Goal: Find specific page/section: Find specific page/section

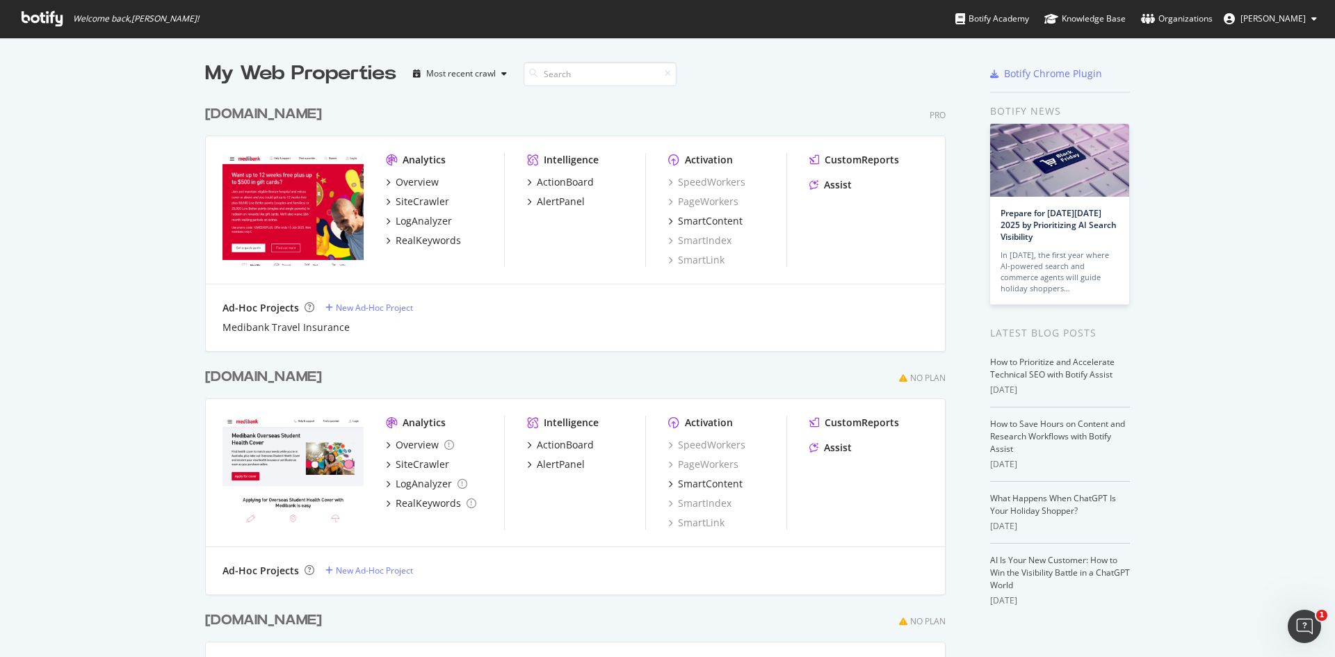
drag, startPoint x: 338, startPoint y: 120, endPoint x: 174, endPoint y: 74, distance: 170.2
click at [174, 74] on div "My Web Properties Most recent crawl [DOMAIN_NAME] Pro Analytics Overview SiteCr…" at bounding box center [667, 570] width 1335 height 1065
click at [165, 102] on div "My Web Properties Most recent crawl [DOMAIN_NAME] Pro Analytics Overview SiteCr…" at bounding box center [667, 570] width 1335 height 1065
drag, startPoint x: 195, startPoint y: 73, endPoint x: 357, endPoint y: 113, distance: 166.8
click at [357, 113] on div "My Web Properties Most recent crawl [DOMAIN_NAME] Pro Analytics Overview SiteCr…" at bounding box center [667, 570] width 1335 height 1065
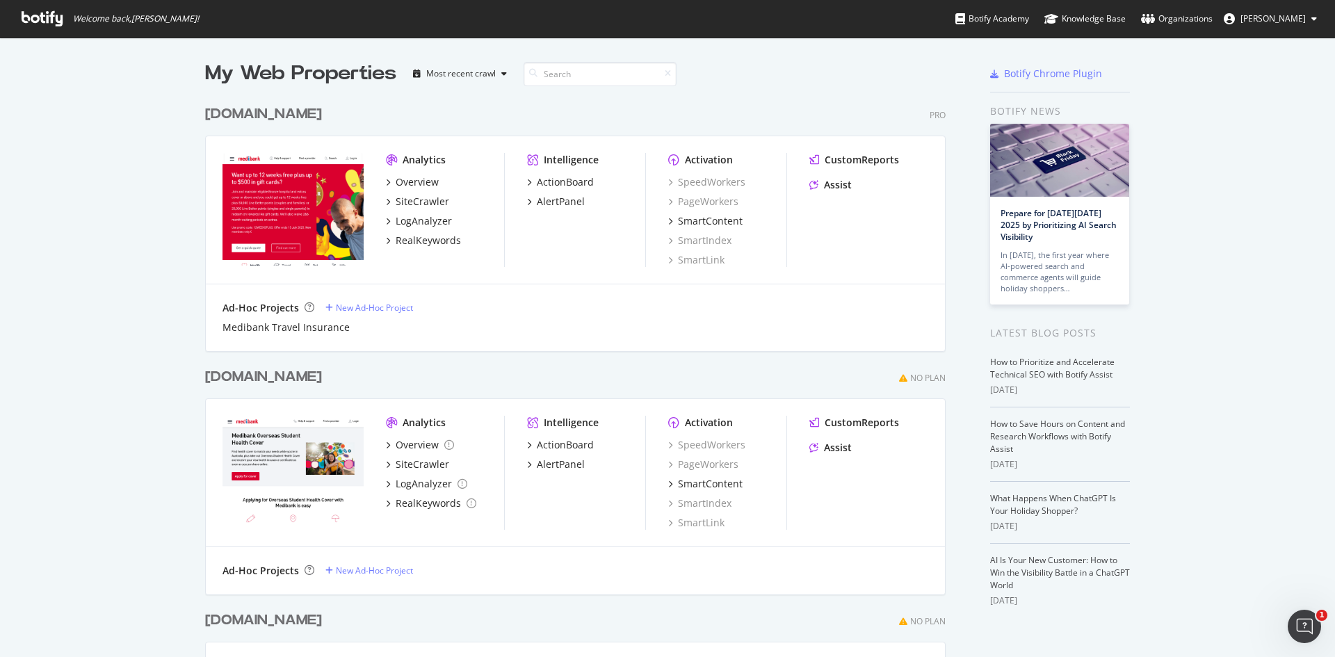
click at [376, 115] on div "[DOMAIN_NAME] Pro" at bounding box center [575, 114] width 741 height 20
click at [707, 225] on div "SmartContent" at bounding box center [710, 221] width 65 height 14
